Goal: Task Accomplishment & Management: Manage account settings

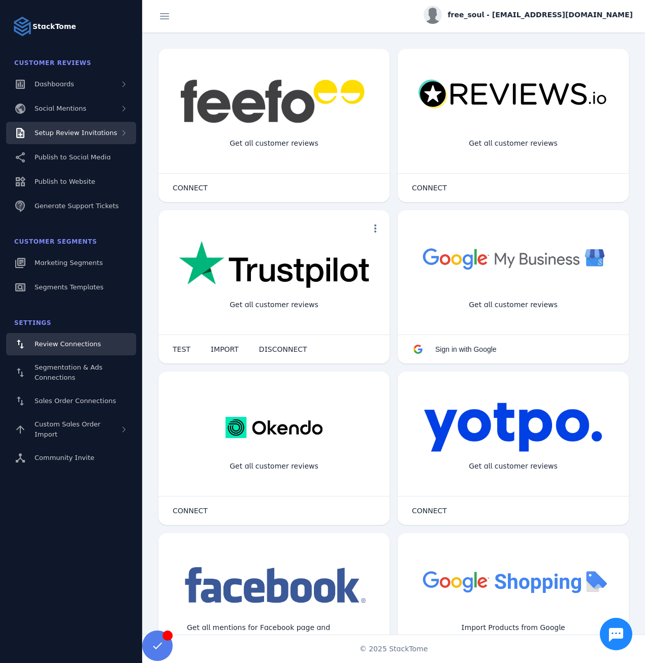
click at [76, 131] on span "Setup Review Invitations" at bounding box center [76, 133] width 83 height 8
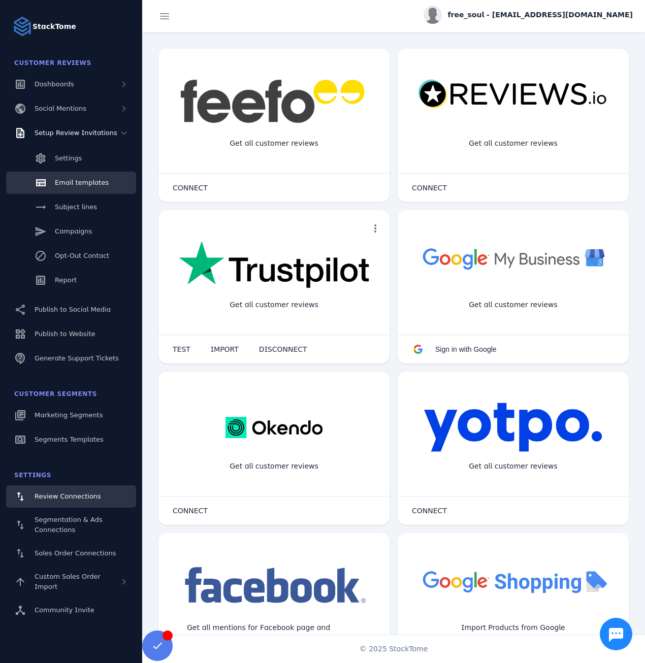
click at [81, 188] on link "Email templates" at bounding box center [71, 183] width 130 height 22
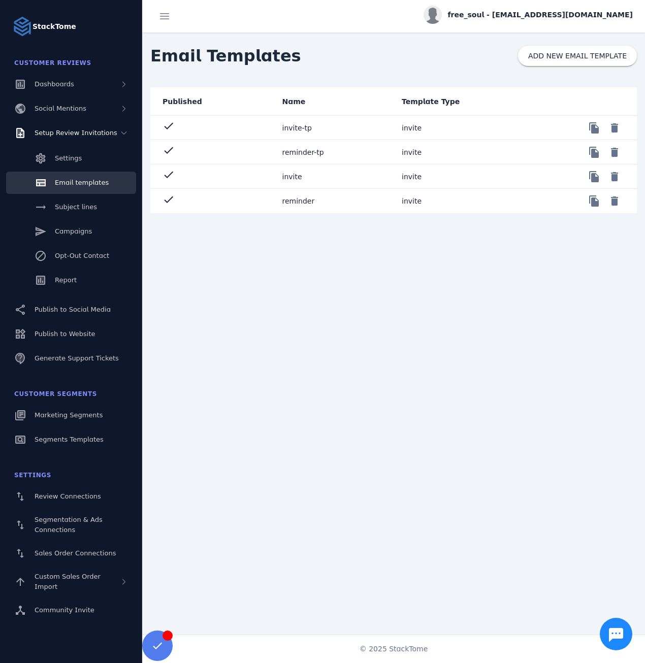
click at [320, 175] on mat-cell "invite" at bounding box center [334, 176] width 120 height 24
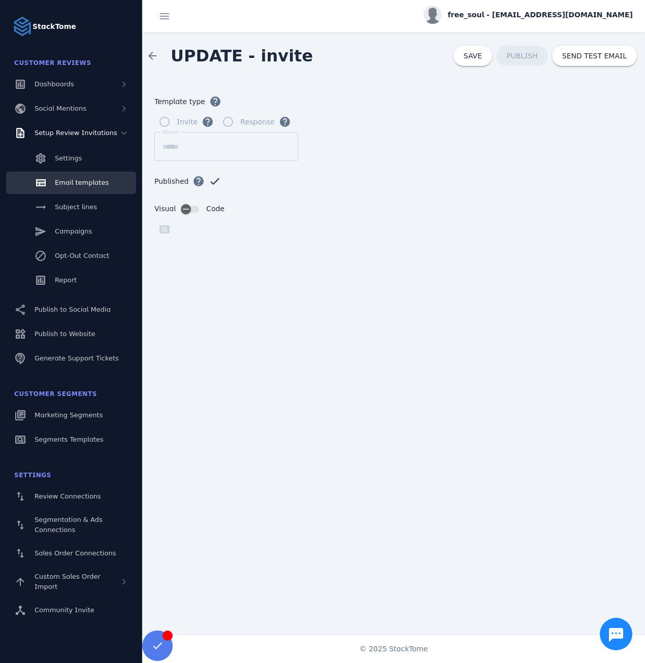
click at [554, 13] on span "free_soul - [EMAIL_ADDRESS][DOMAIN_NAME]" at bounding box center [540, 15] width 185 height 11
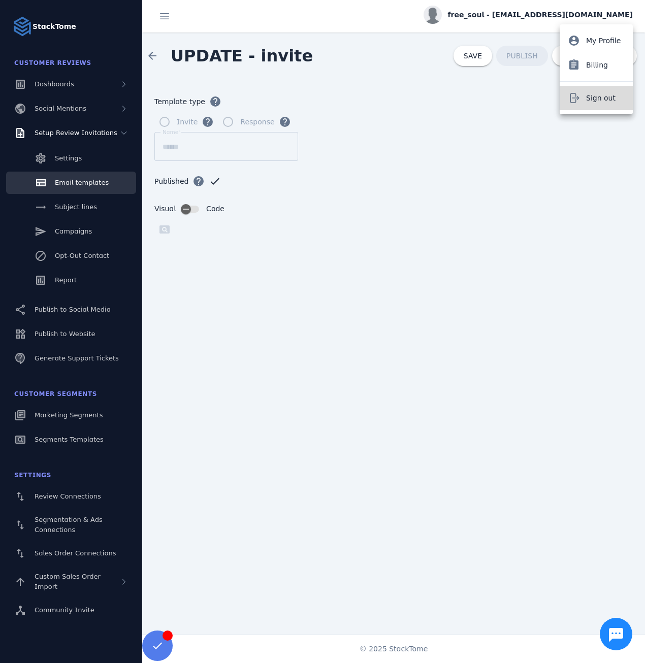
click at [598, 96] on span "Sign out" at bounding box center [600, 98] width 29 height 12
